Goal: Transaction & Acquisition: Book appointment/travel/reservation

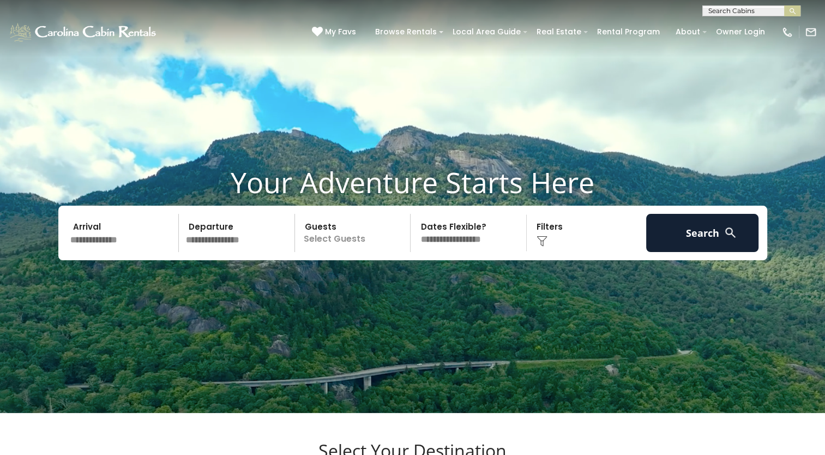
click at [111, 248] on input "text" at bounding box center [123, 233] width 113 height 38
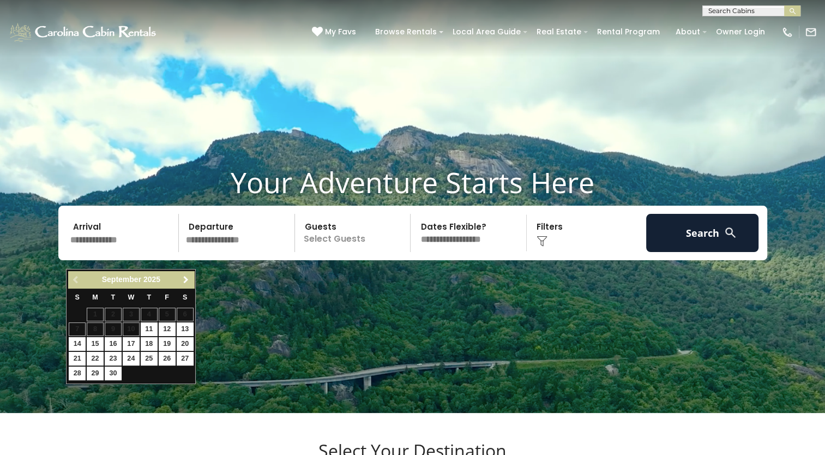
click at [185, 279] on span "Next" at bounding box center [186, 279] width 9 height 9
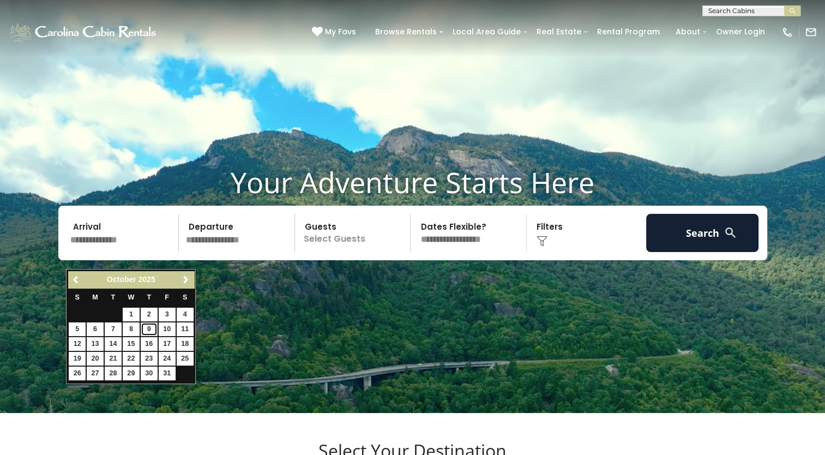
click at [153, 332] on link "9" at bounding box center [149, 329] width 17 height 14
type input "*******"
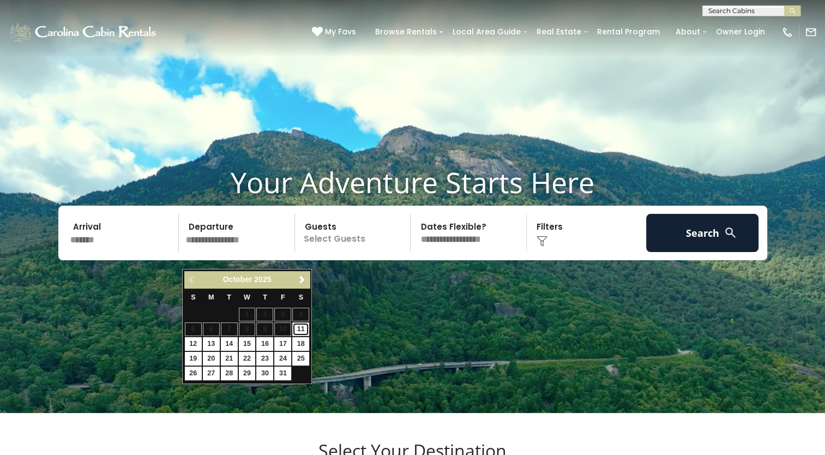
click at [299, 330] on link "11" at bounding box center [300, 329] width 17 height 14
type input "********"
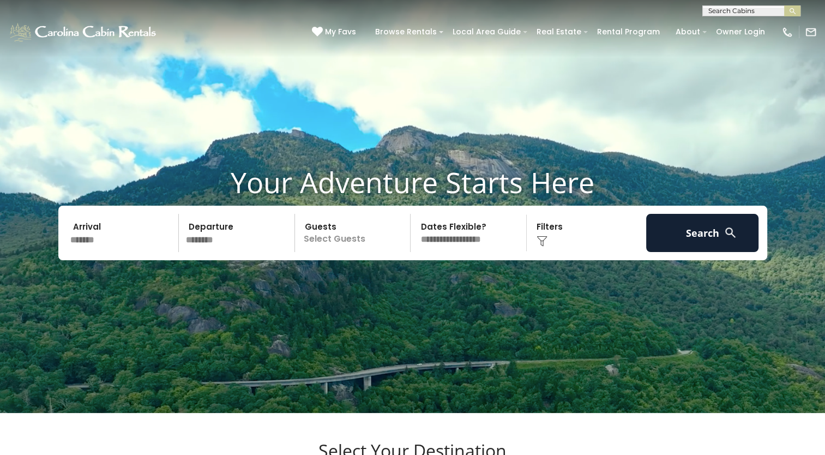
click at [340, 248] on p "Select Guests" at bounding box center [354, 233] width 112 height 38
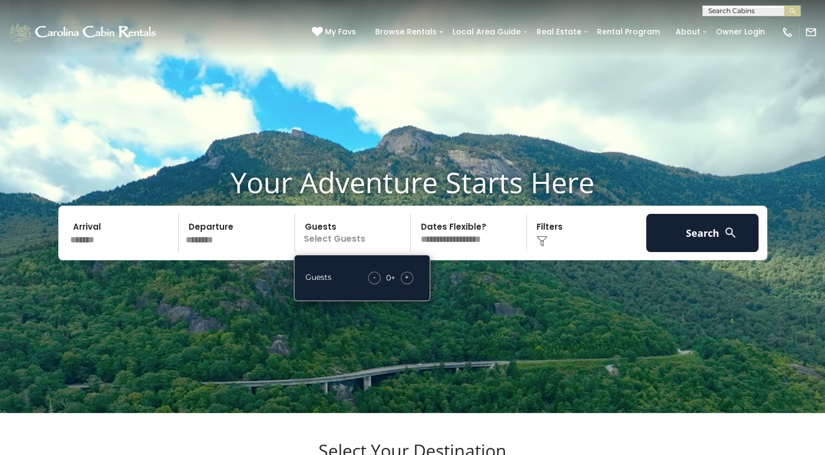
click at [406, 282] on span "+" at bounding box center [407, 277] width 4 height 11
drag, startPoint x: 406, startPoint y: 296, endPoint x: 577, endPoint y: 328, distance: 174.3
click at [577, 328] on video at bounding box center [412, 206] width 825 height 413
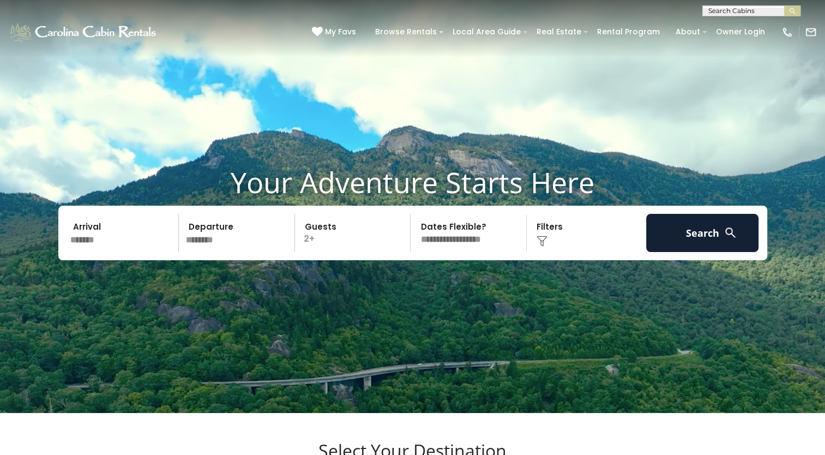
click at [476, 252] on select "**********" at bounding box center [470, 233] width 112 height 38
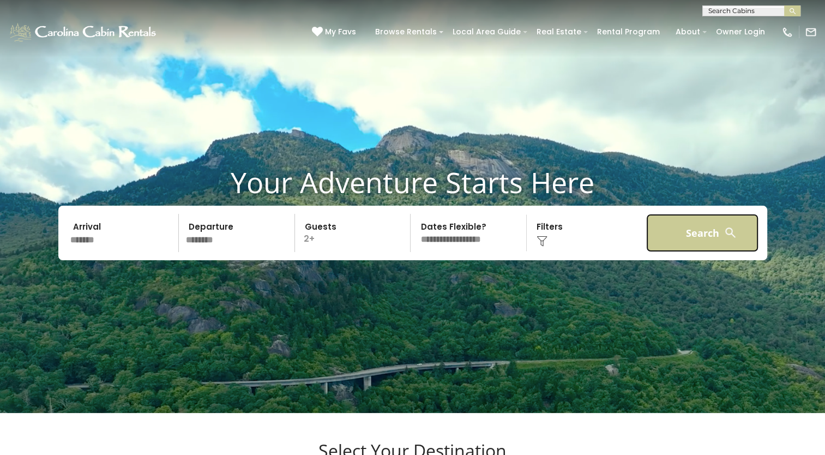
click at [650, 252] on button "Search" at bounding box center [702, 233] width 113 height 38
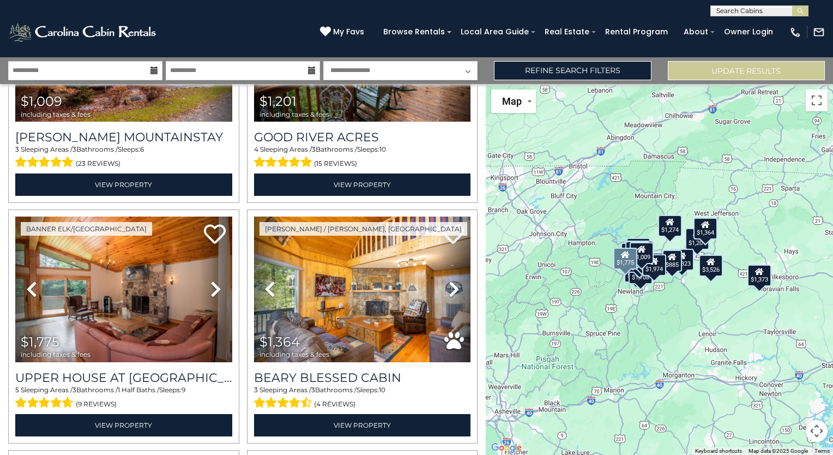
scroll to position [1418, 0]
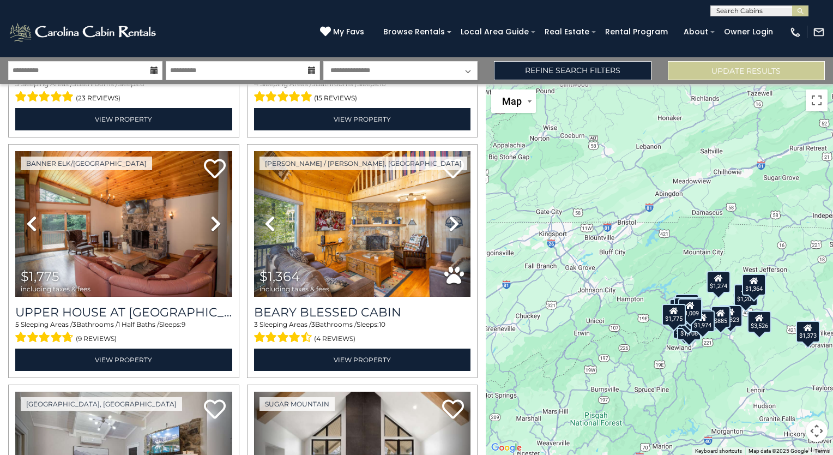
drag, startPoint x: 682, startPoint y: 274, endPoint x: 703, endPoint y: 327, distance: 57.5
click at [703, 327] on div "$3,526 $1,681 $2,209 $2,903 $1,153 $1,647 $1,974 $1,395 $1,706 $1,885 $1,009 $1…" at bounding box center [659, 269] width 347 height 371
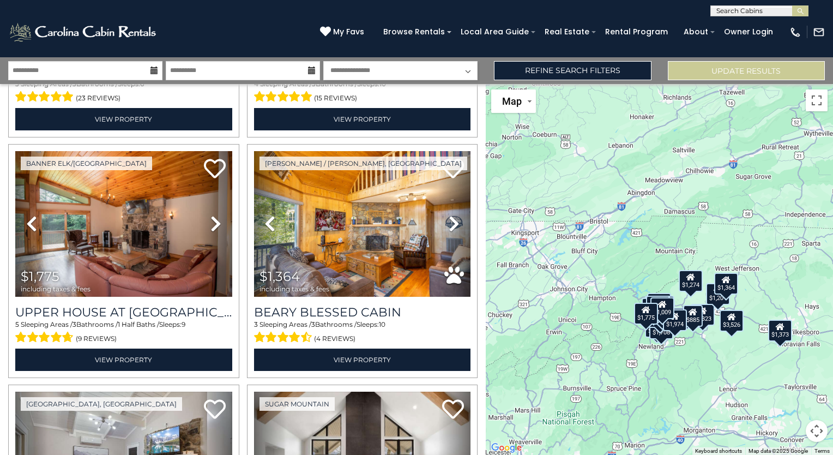
click at [681, 304] on div "$3,526 $1,681 $2,209 $2,903 $1,153 $1,647 $1,974 $1,395 $1,706 $1,885 $1,009 $1…" at bounding box center [659, 269] width 347 height 371
click at [681, 303] on div "$3,526 $1,681 $2,209 $2,903 $1,153 $1,647 $1,974 $1,395 $1,706 $1,885 $1,009 $1…" at bounding box center [659, 269] width 347 height 371
